Goal: Task Accomplishment & Management: Manage account settings

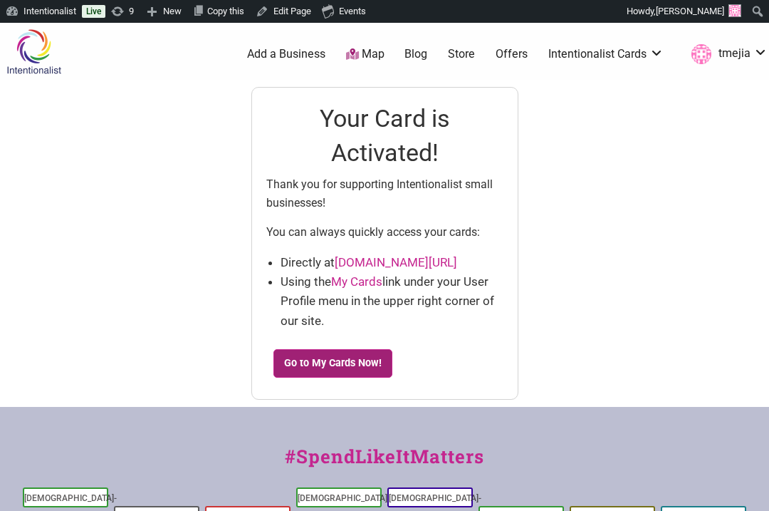
click at [369, 360] on link "Go to My Cards Now!" at bounding box center [333, 363] width 120 height 28
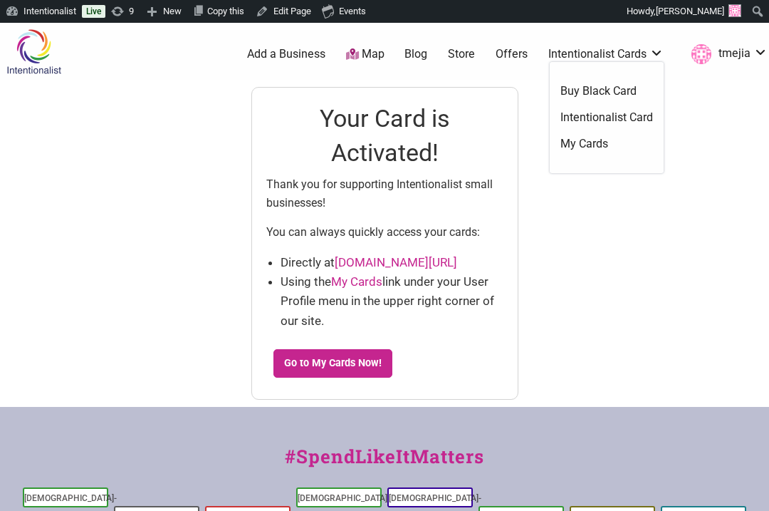
click at [619, 47] on link "Intentionalist Cards" at bounding box center [605, 54] width 115 height 16
click at [590, 143] on link "My Cards" at bounding box center [606, 144] width 93 height 16
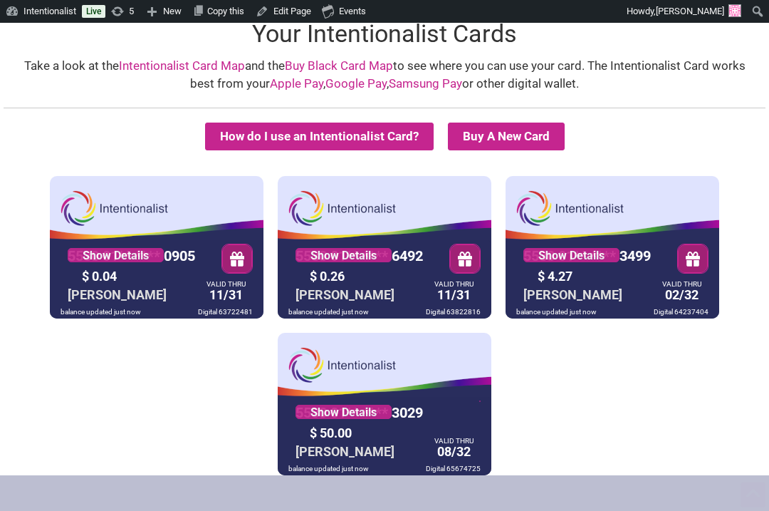
scroll to position [261, 0]
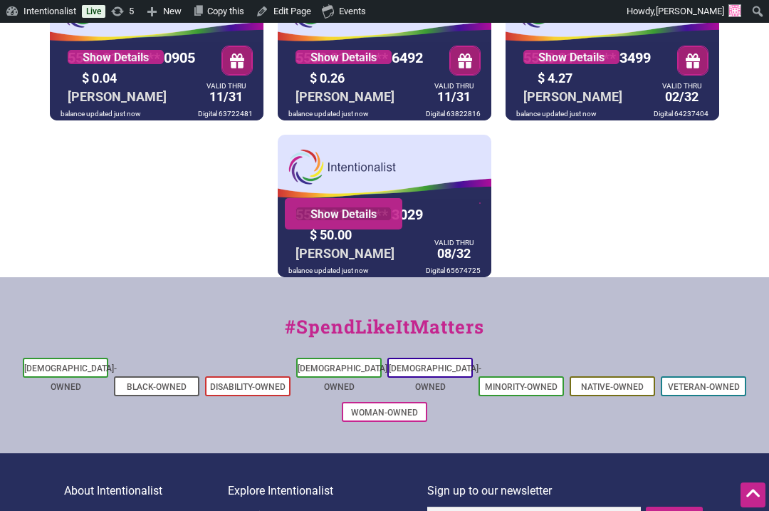
click at [365, 214] on link "Show Details" at bounding box center [344, 214] width 96 height 14
